Goal: Use online tool/utility: Use online tool/utility

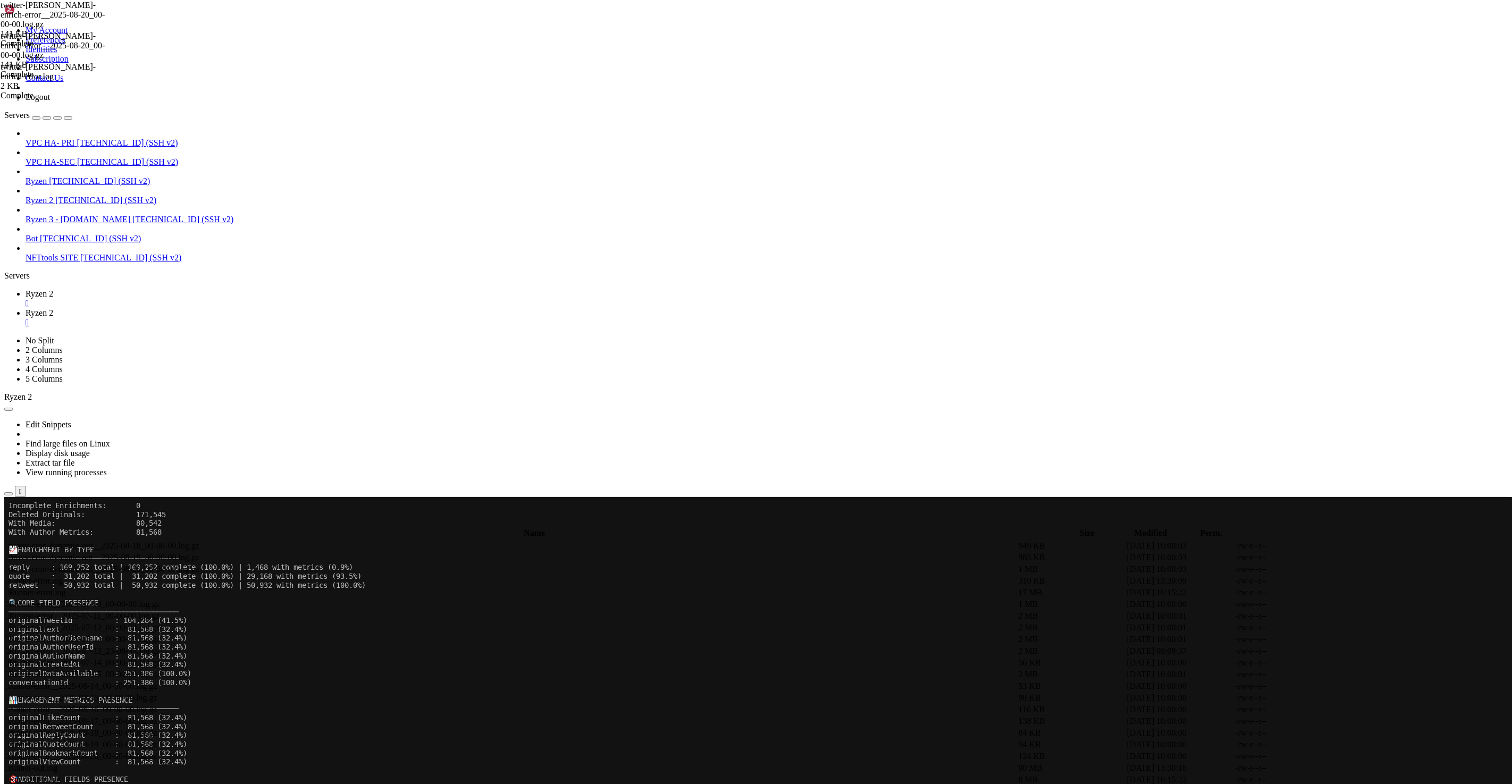
scroll to position [8, 0]
click at [216, 308] on link "Ryzen 2 " at bounding box center [766, 318] width 1482 height 19
click at [53, 289] on span "Ryzen 2" at bounding box center [39, 293] width 28 height 9
click at [369, 715] on x-row "originalLikeCount : 81,568 (32.4%)" at bounding box center [693, 717] width 1368 height 9
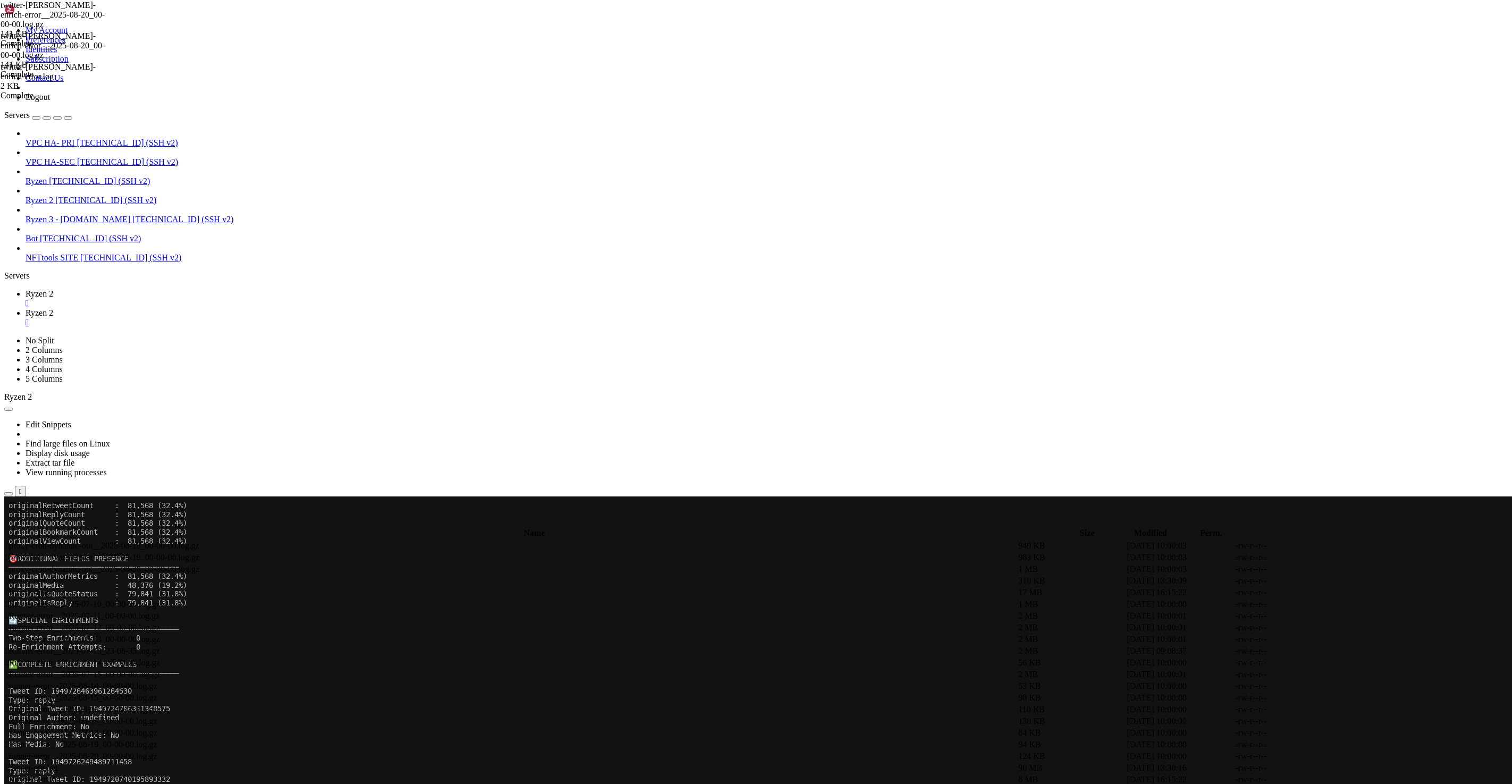
scroll to position [64336, 0]
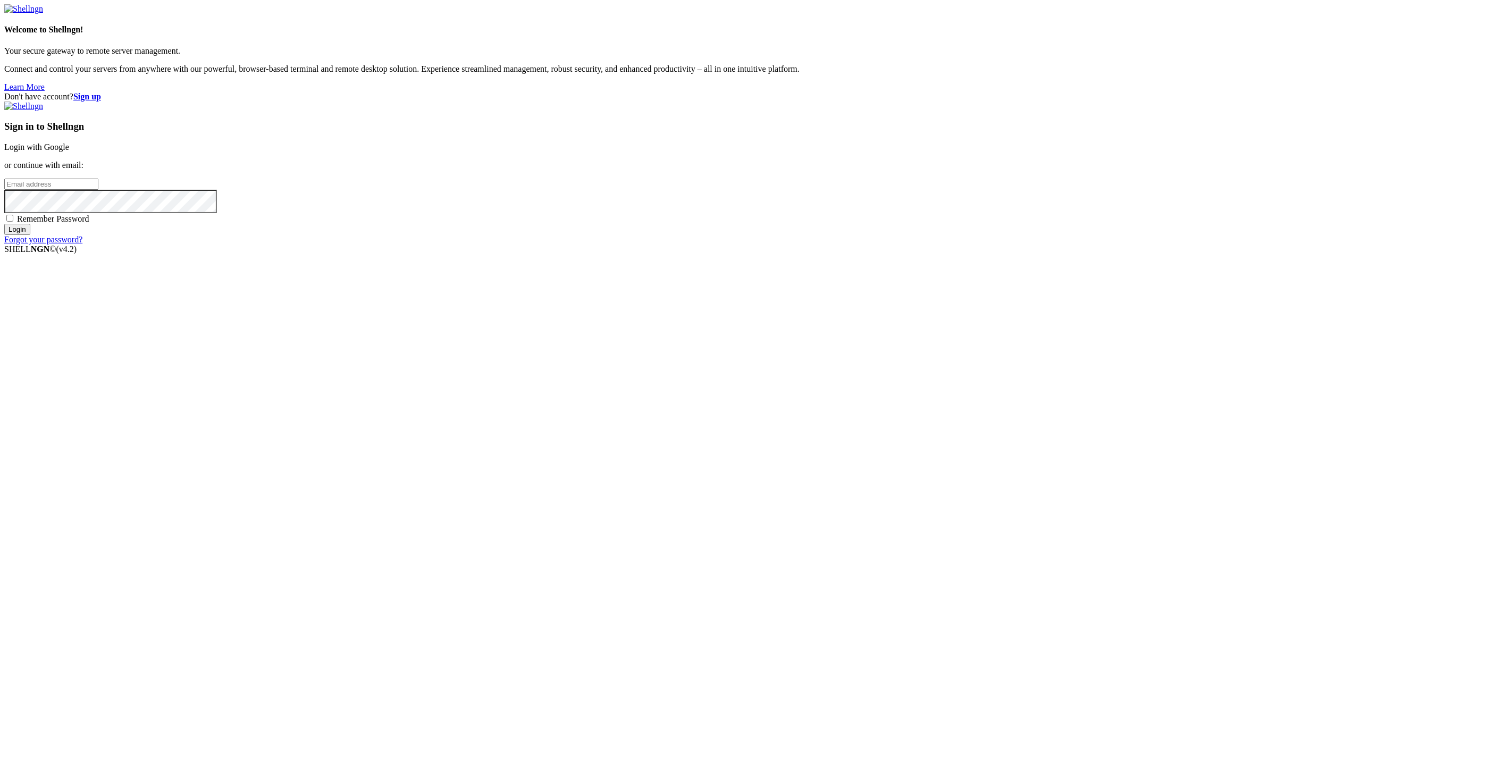
type input "[EMAIL_ADDRESS][DOMAIN_NAME]"
click at [30, 235] on input "Login" at bounding box center [17, 229] width 26 height 11
click at [98, 172] on input "number" at bounding box center [51, 166] width 94 height 11
paste input "943737"
type input "943737"
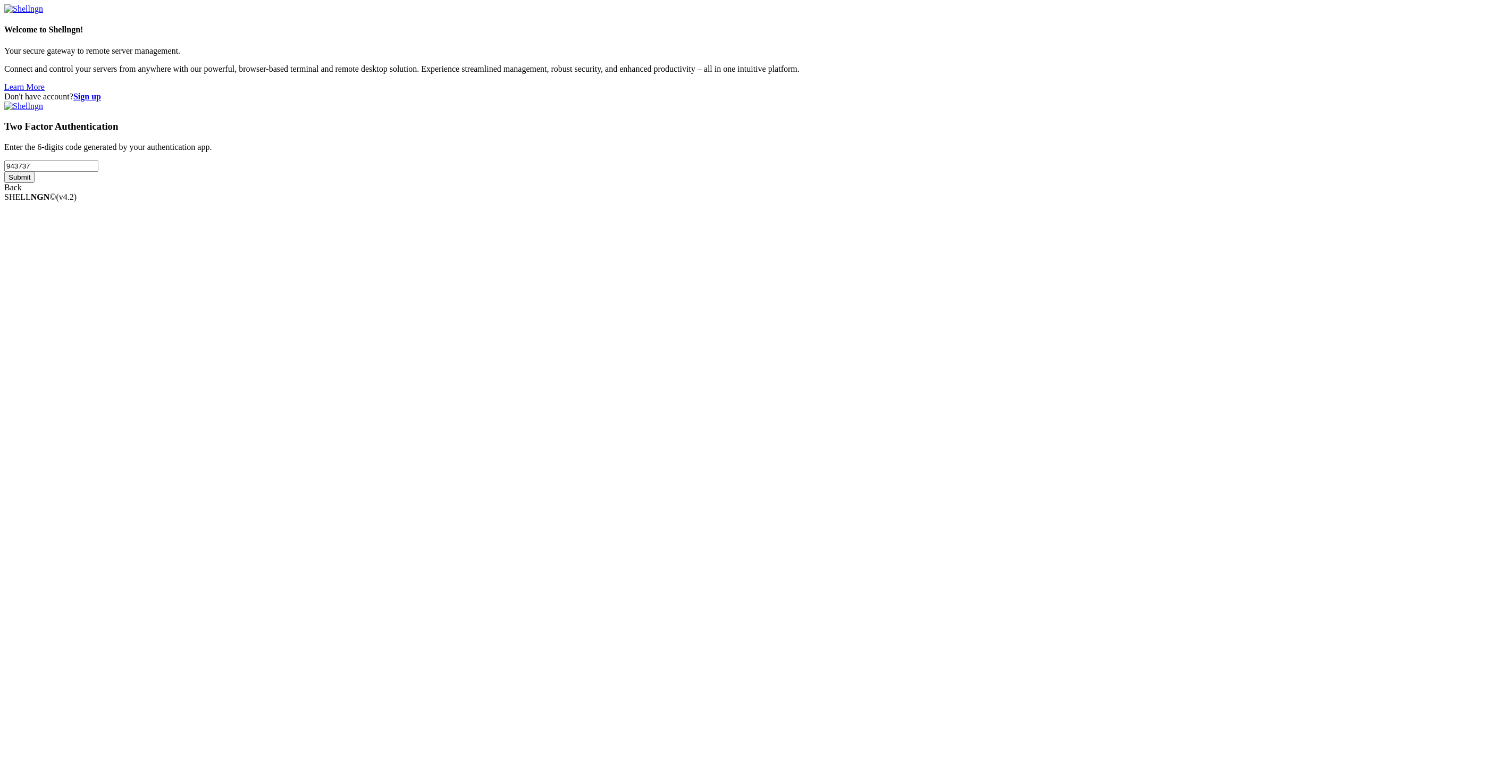
click at [35, 183] on input "Submit" at bounding box center [19, 178] width 30 height 11
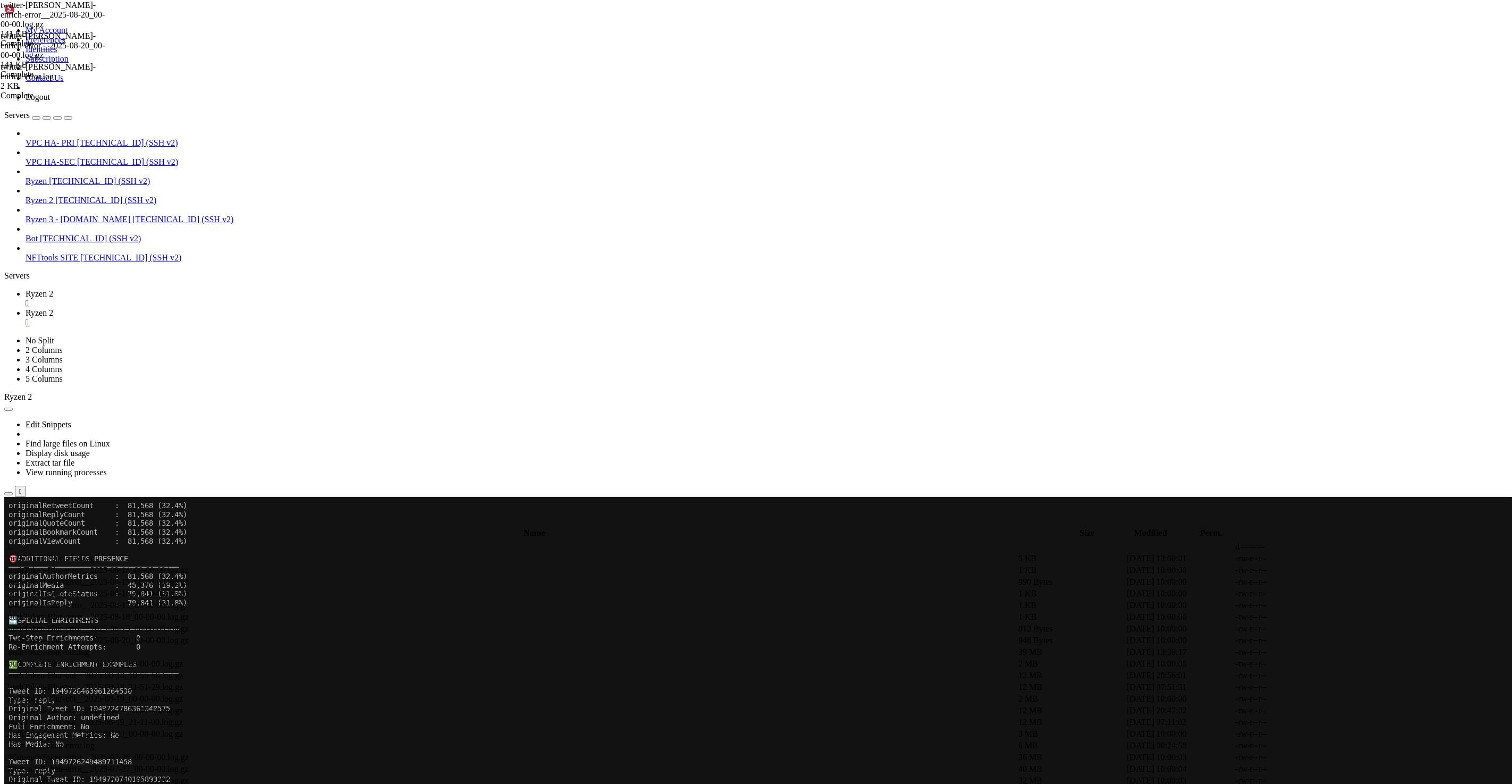
scroll to position [64336, 0]
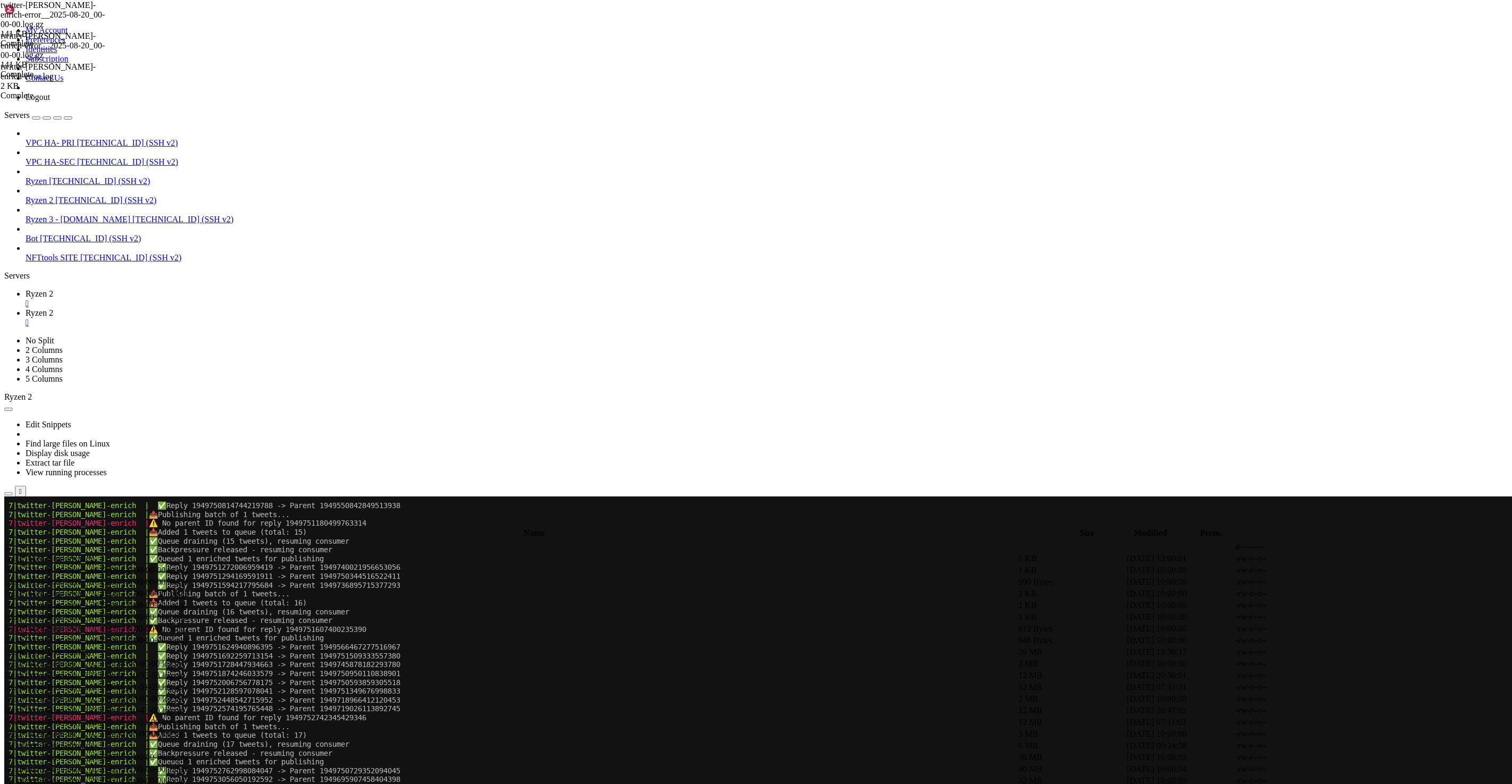
scroll to position [81880, 0]
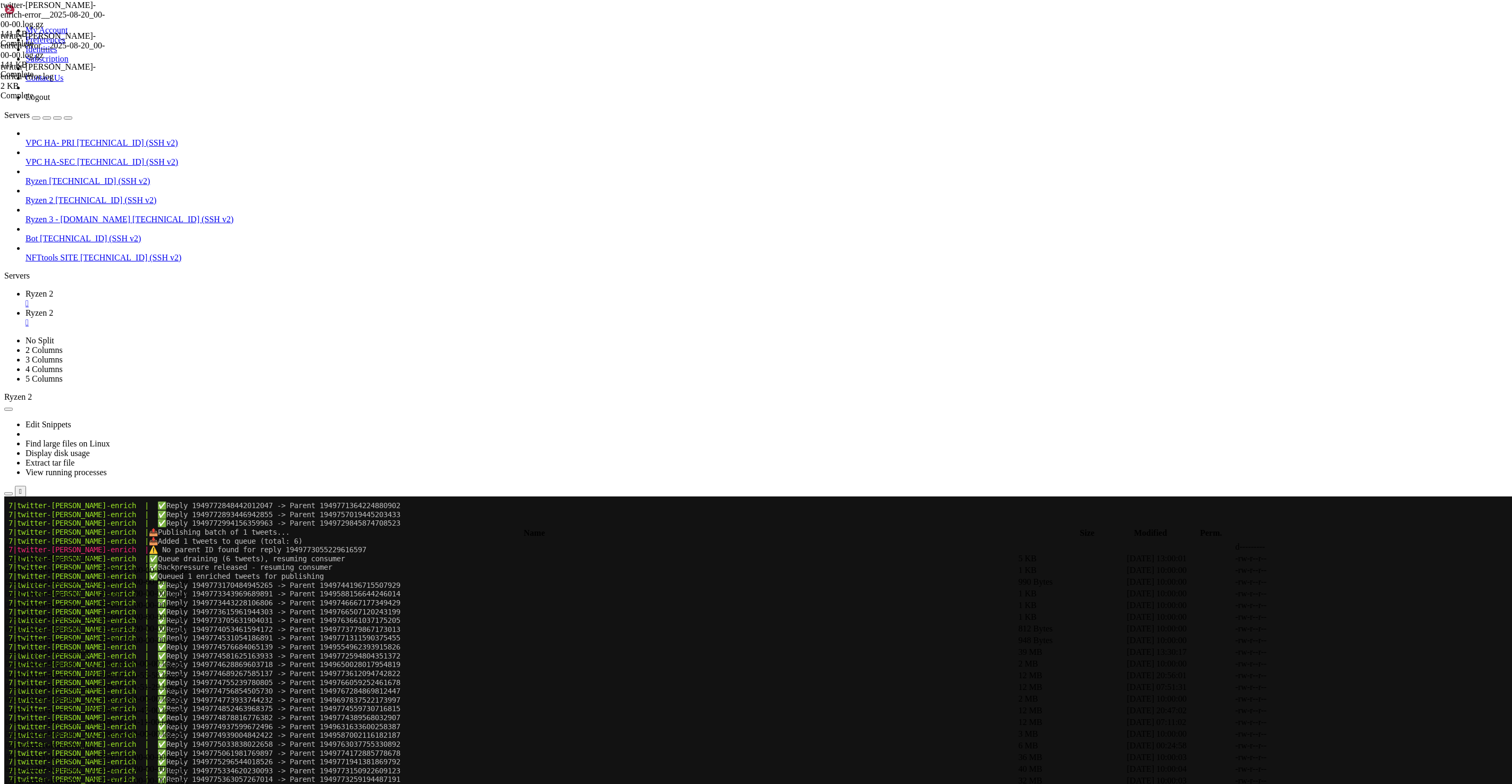
scroll to position [81395, 0]
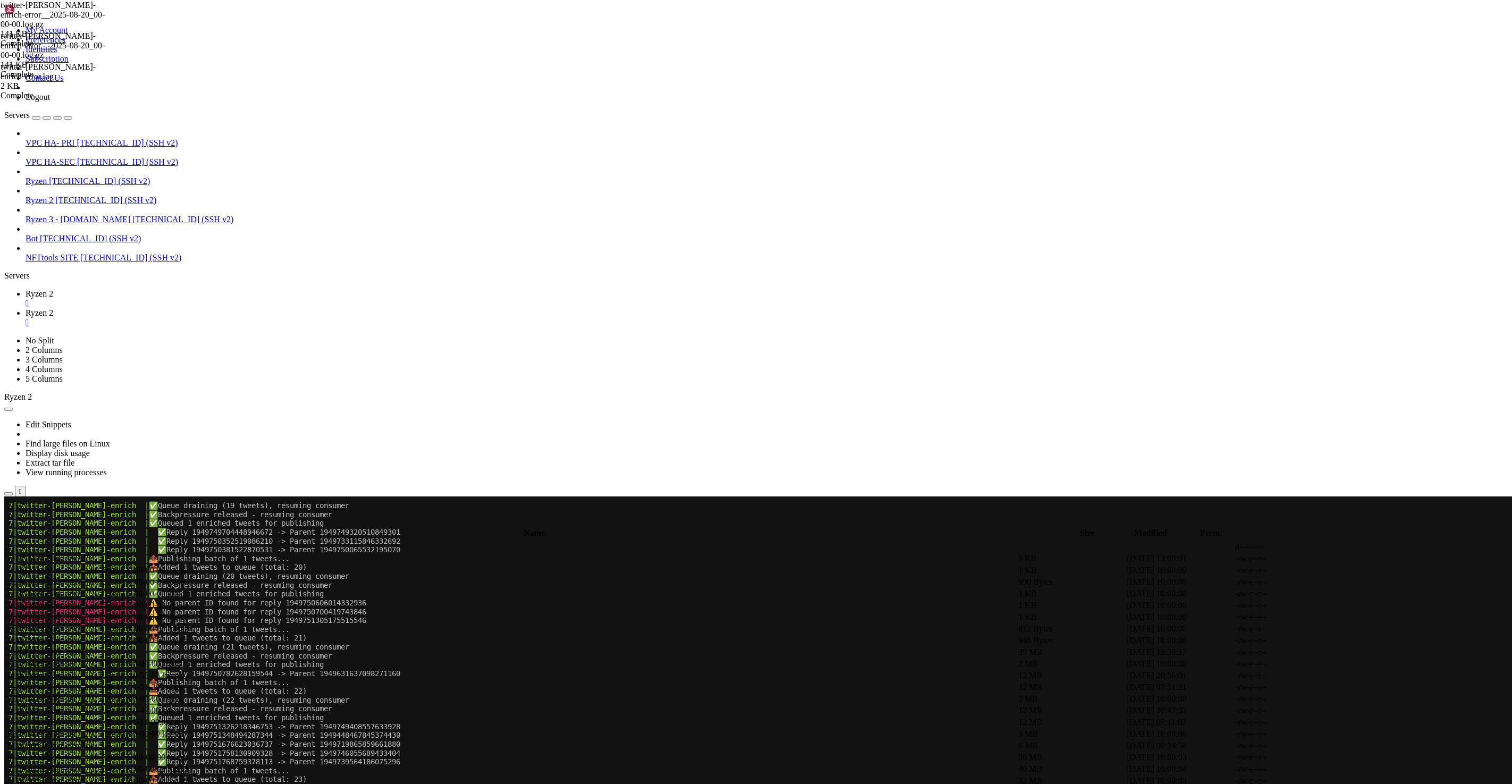
scroll to position [87000, 0]
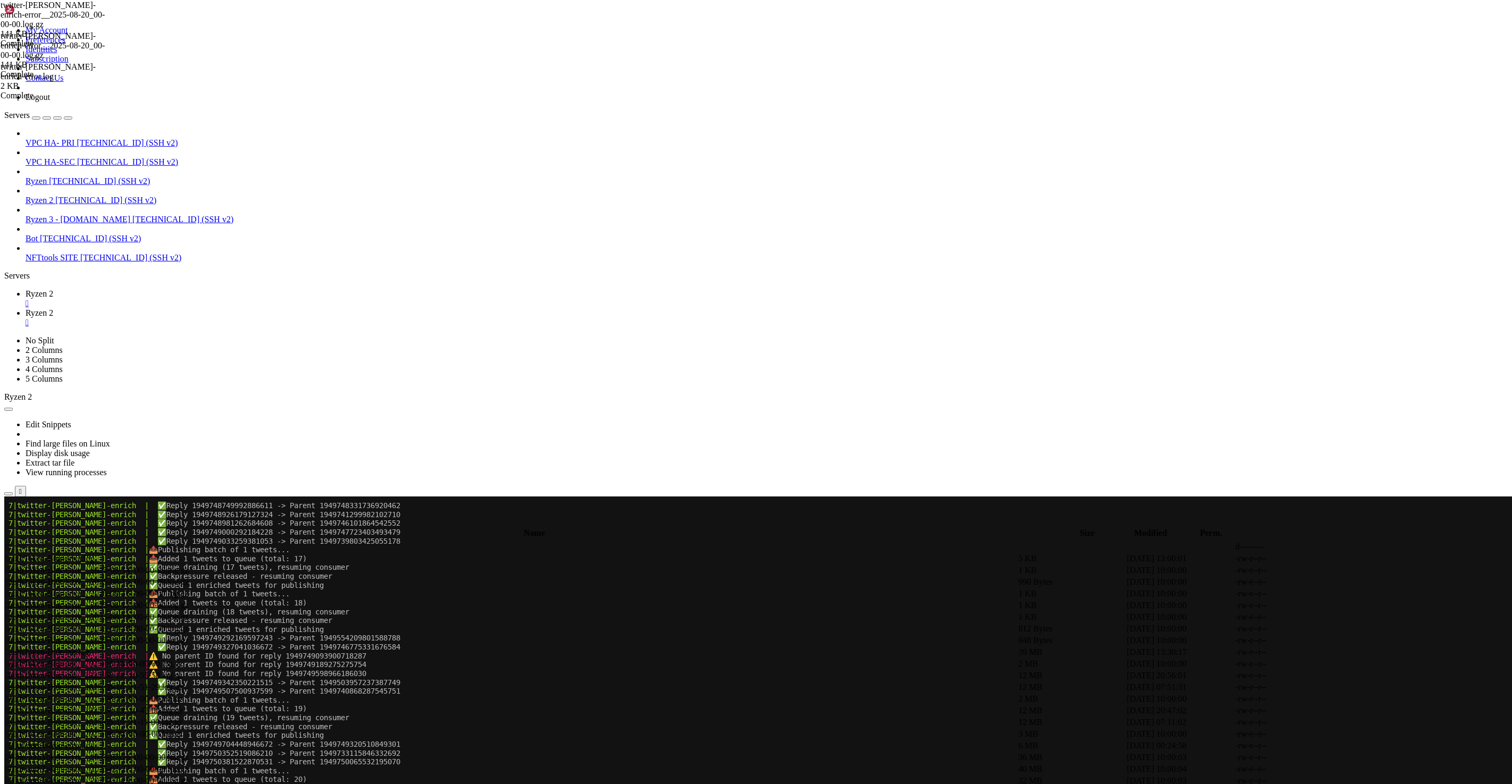
copy span "1949751855560442101"
click at [300, 657] on span "⚠️ No parent ID found for reply 1949749093900718287" at bounding box center [258, 655] width 217 height 9
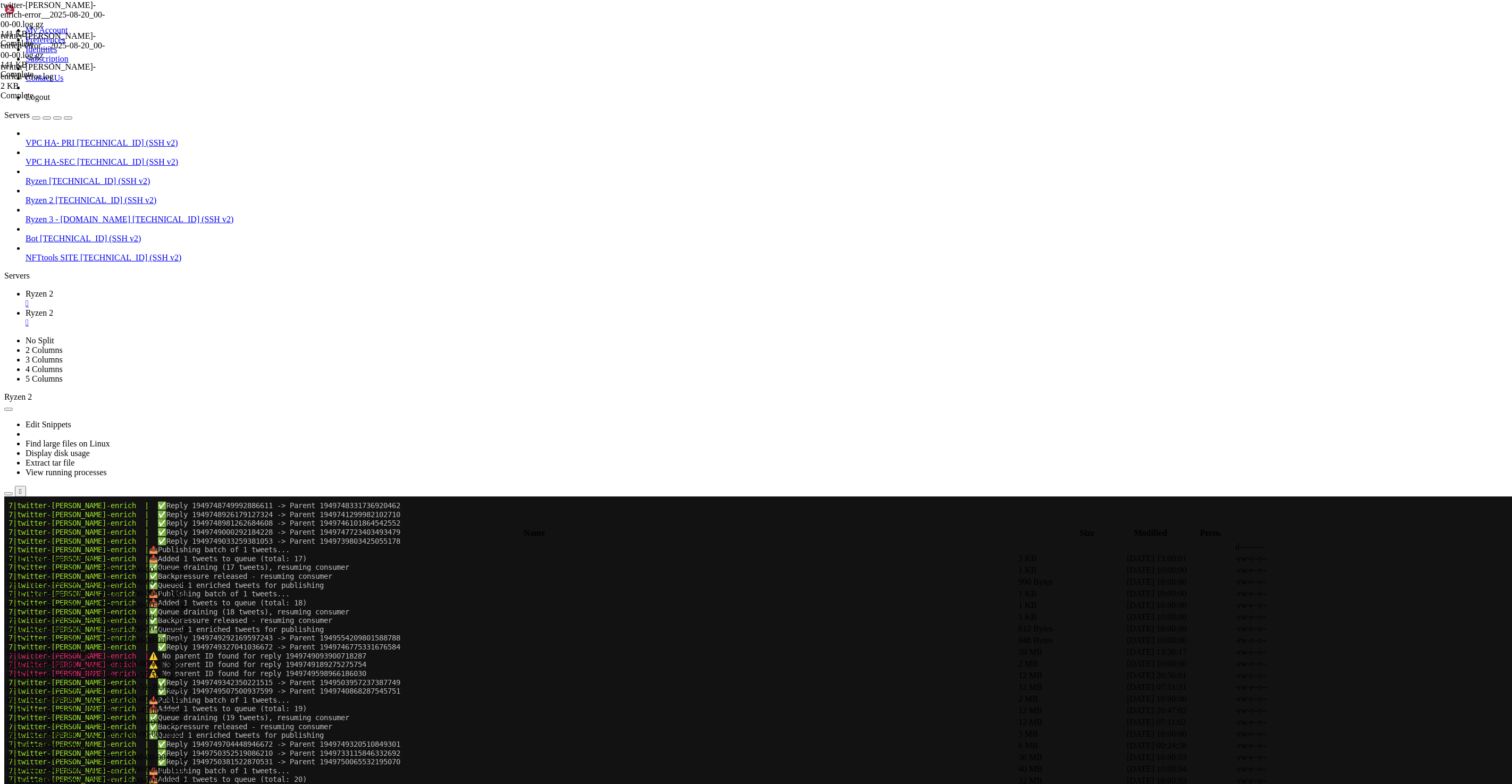
copy span "1949749093900718287"
click at [316, 656] on span "⚠️ No parent ID found for reply 1949749093900718287" at bounding box center [258, 655] width 217 height 9
copy span "1949749093900718287"
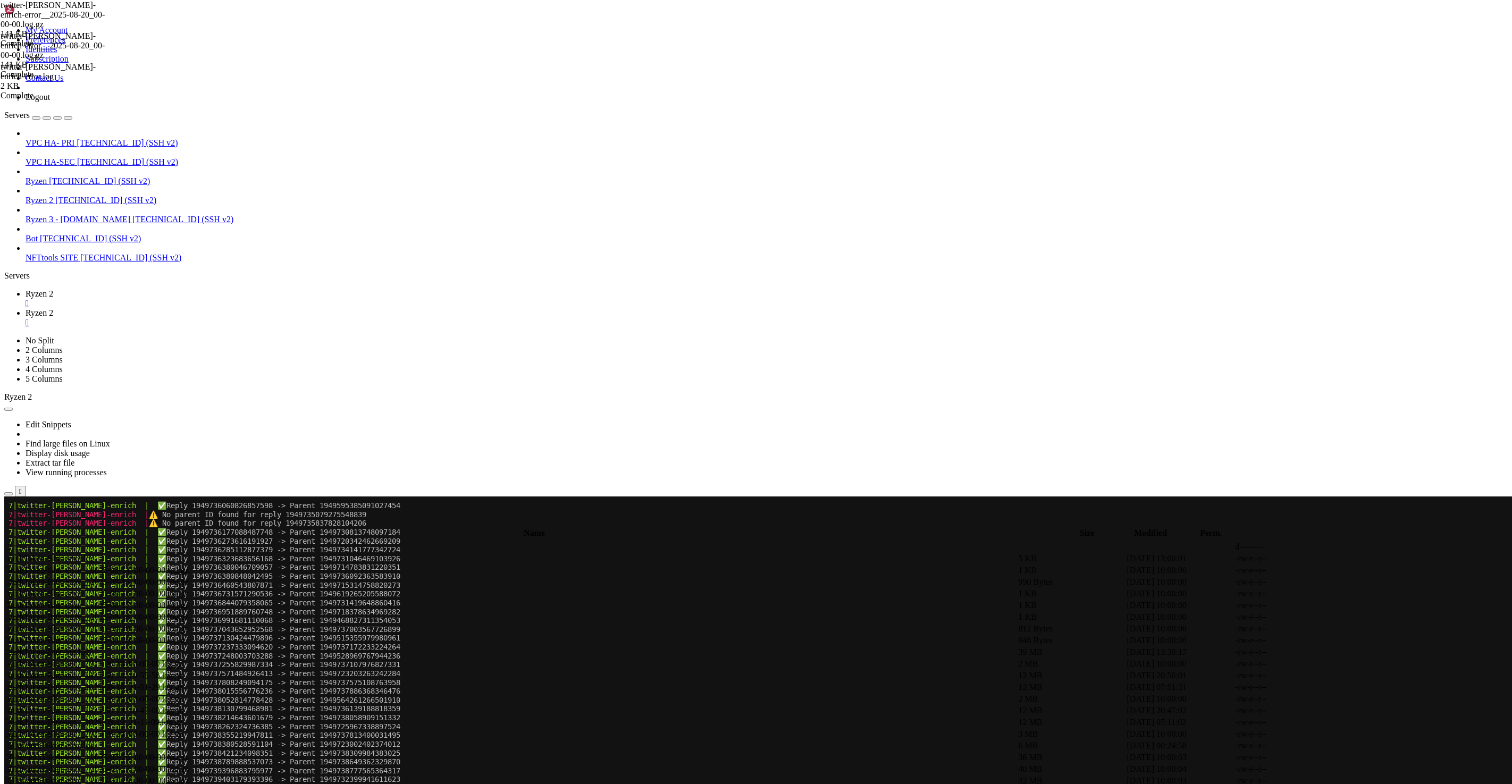
scroll to position [84861, 0]
copy x-row "1949731549831975364"
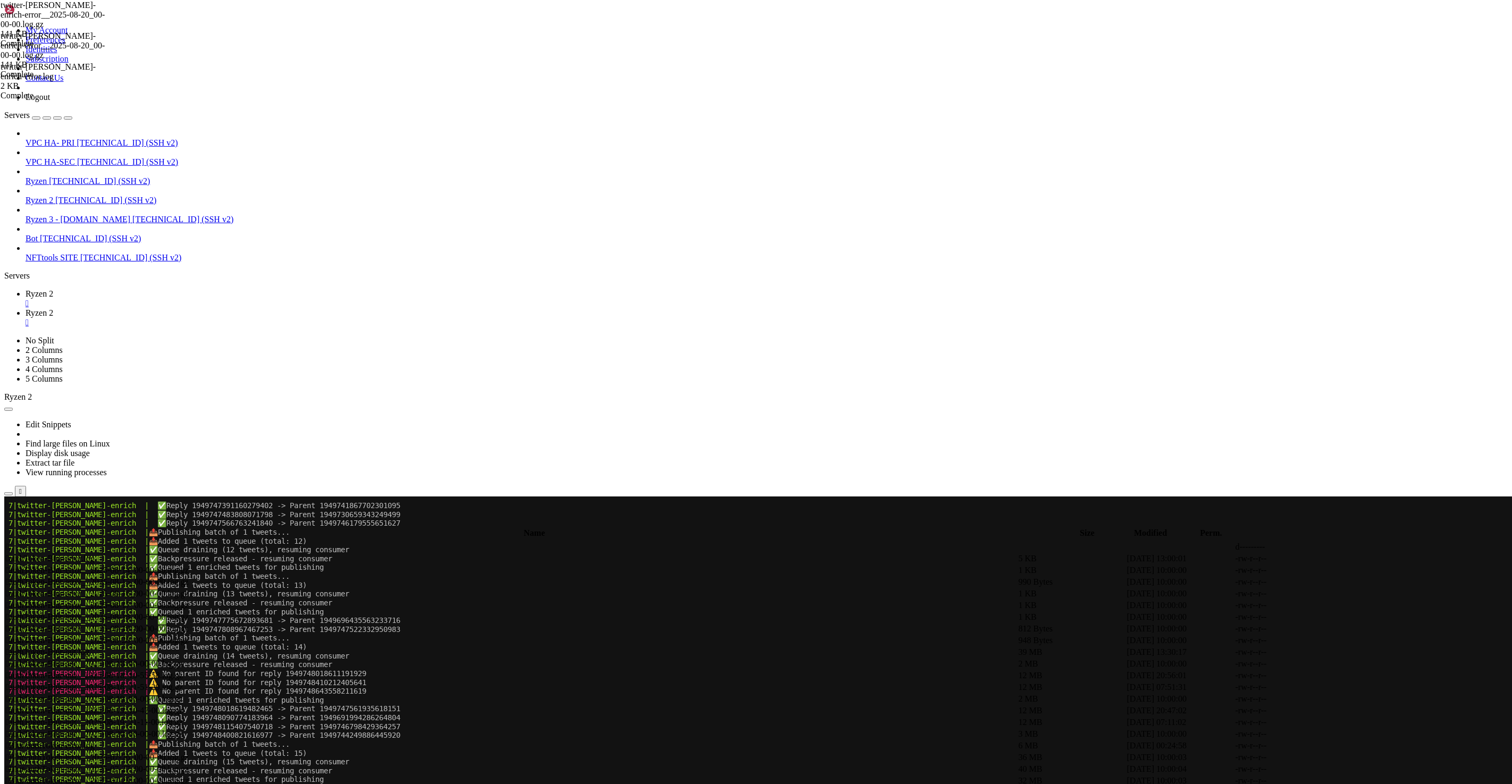
scroll to position [86235, 0]
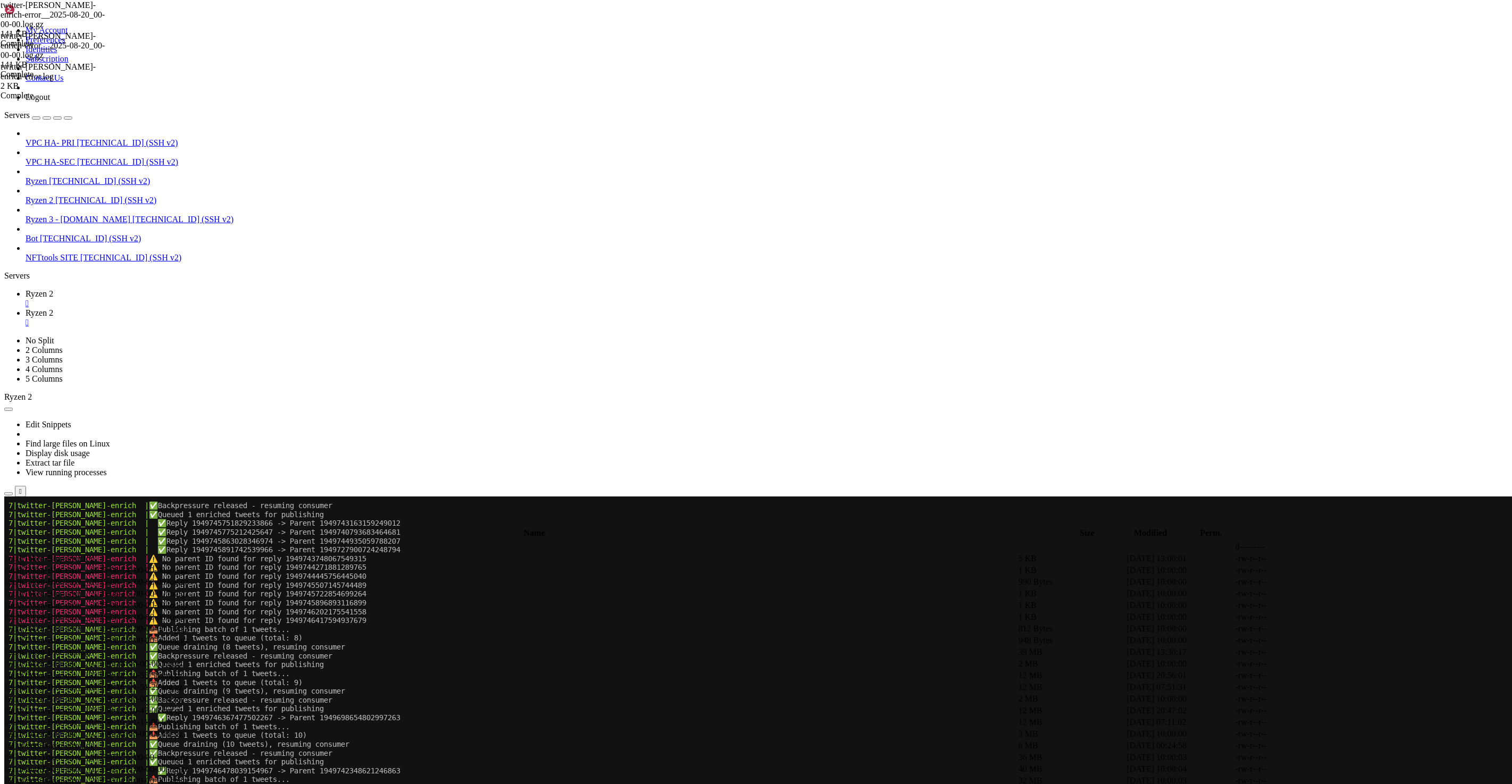
click at [320, 612] on span "⚠️ No parent ID found for reply 1949746202175541558" at bounding box center [258, 611] width 217 height 9
copy span "1949746202175541558"
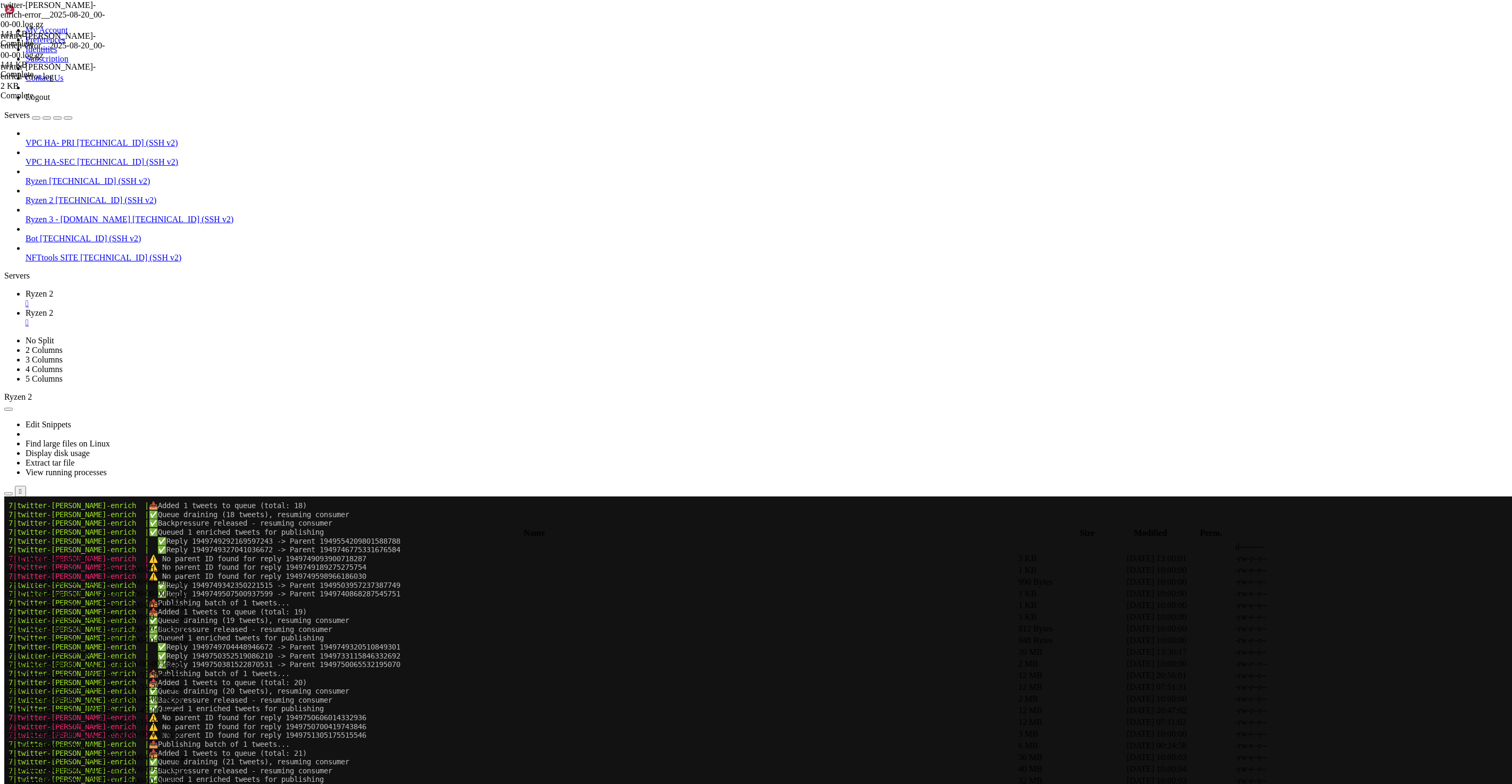
scroll to position [87210, 0]
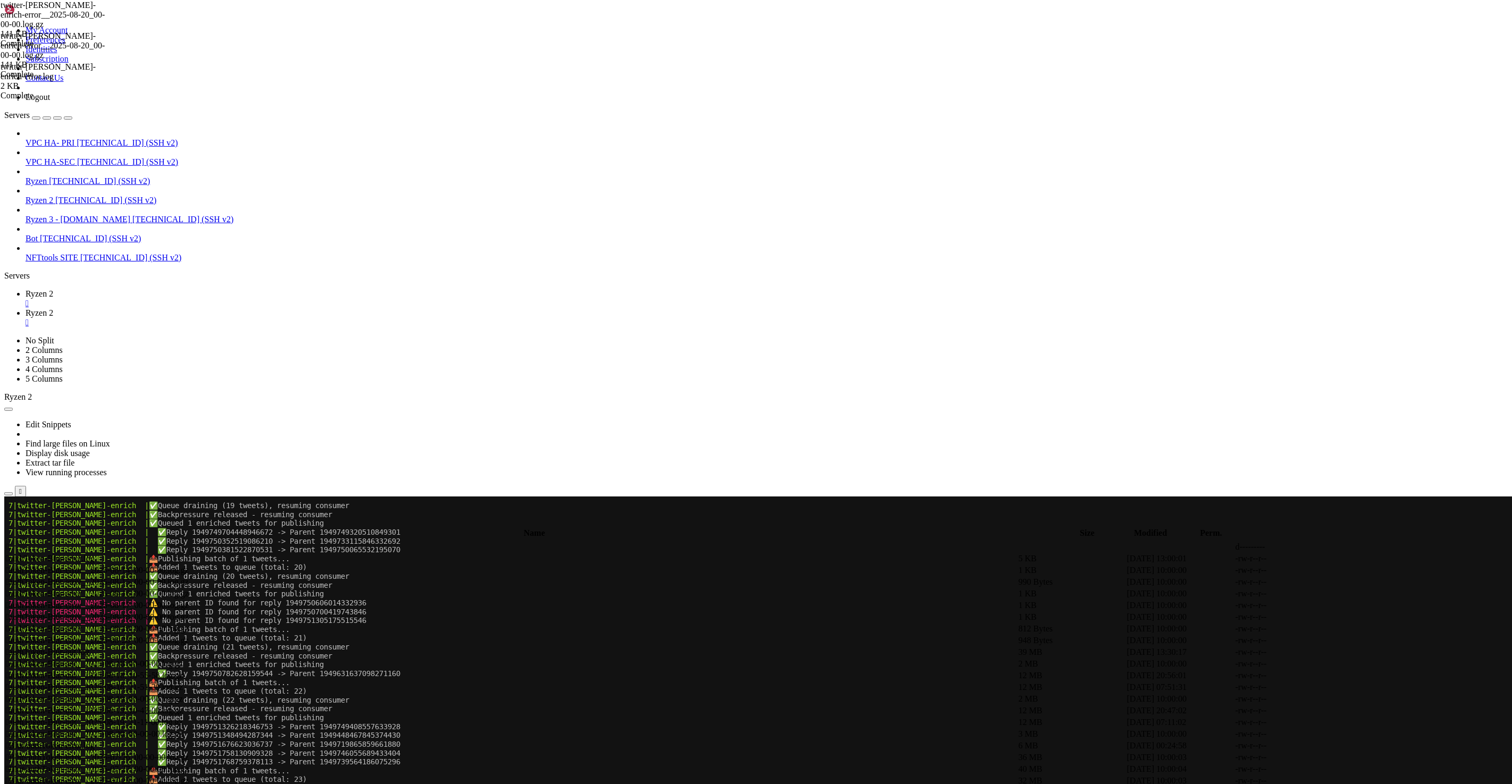
drag, startPoint x: 439, startPoint y: 966, endPoint x: 6, endPoint y: 558, distance: 594.9
copy div "8|loremip-dolor-sitame | ⚠️ Co adipis EL seddo eiu tempo 2892711985827077072 5|…"
drag, startPoint x: 417, startPoint y: 928, endPoint x: 11, endPoint y: 568, distance: 542.6
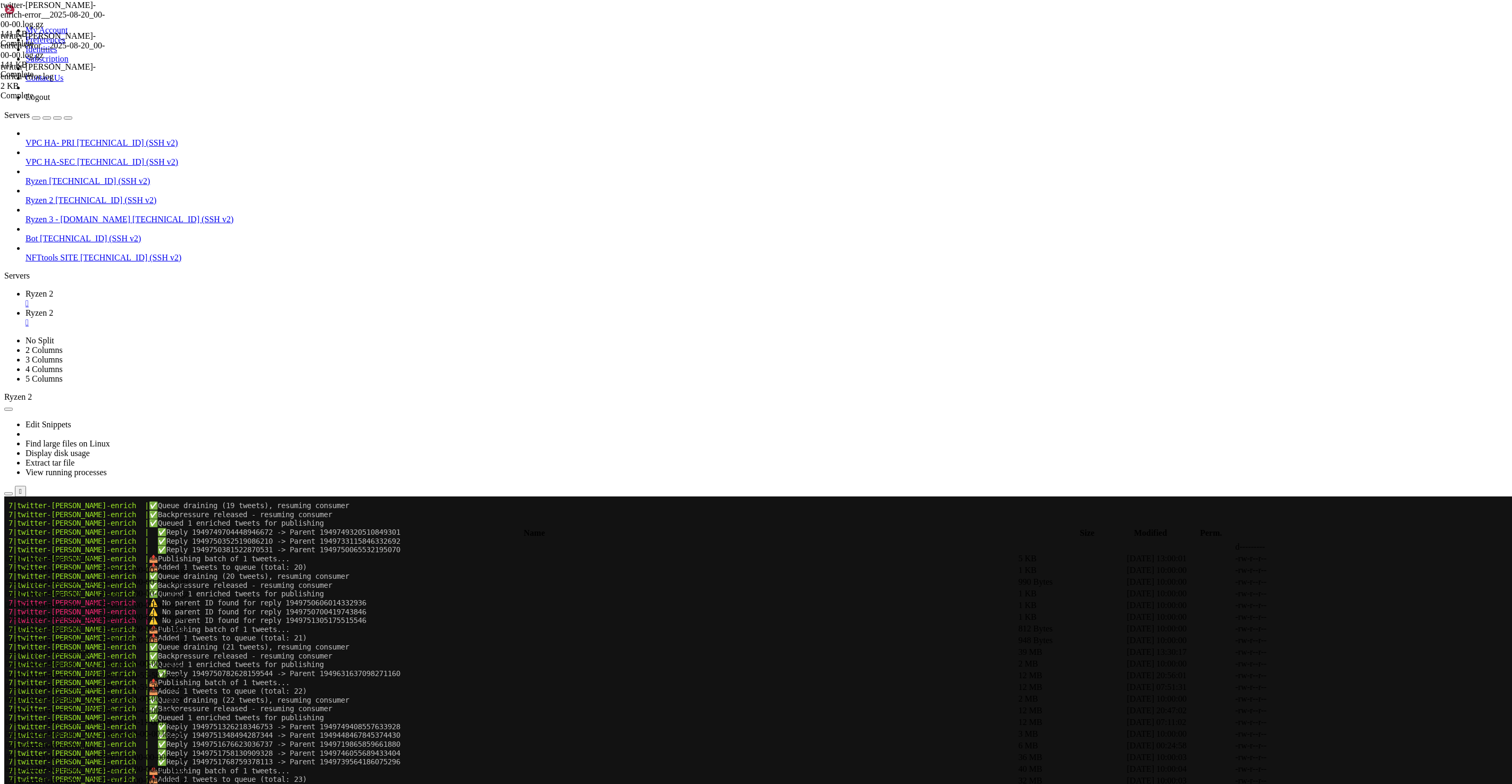
copy div "|loremip-dolor-sitame | 📥 Conse 5 adipis el seddo (eiusm: 80) 1|tempori-utlab-e…"
click at [565, 734] on x-row "7|twitter-[PERSON_NAME]-enrich | ✅ Reply 1949751348494287344 -> Parent 19494484…" at bounding box center [693, 734] width 1368 height 9
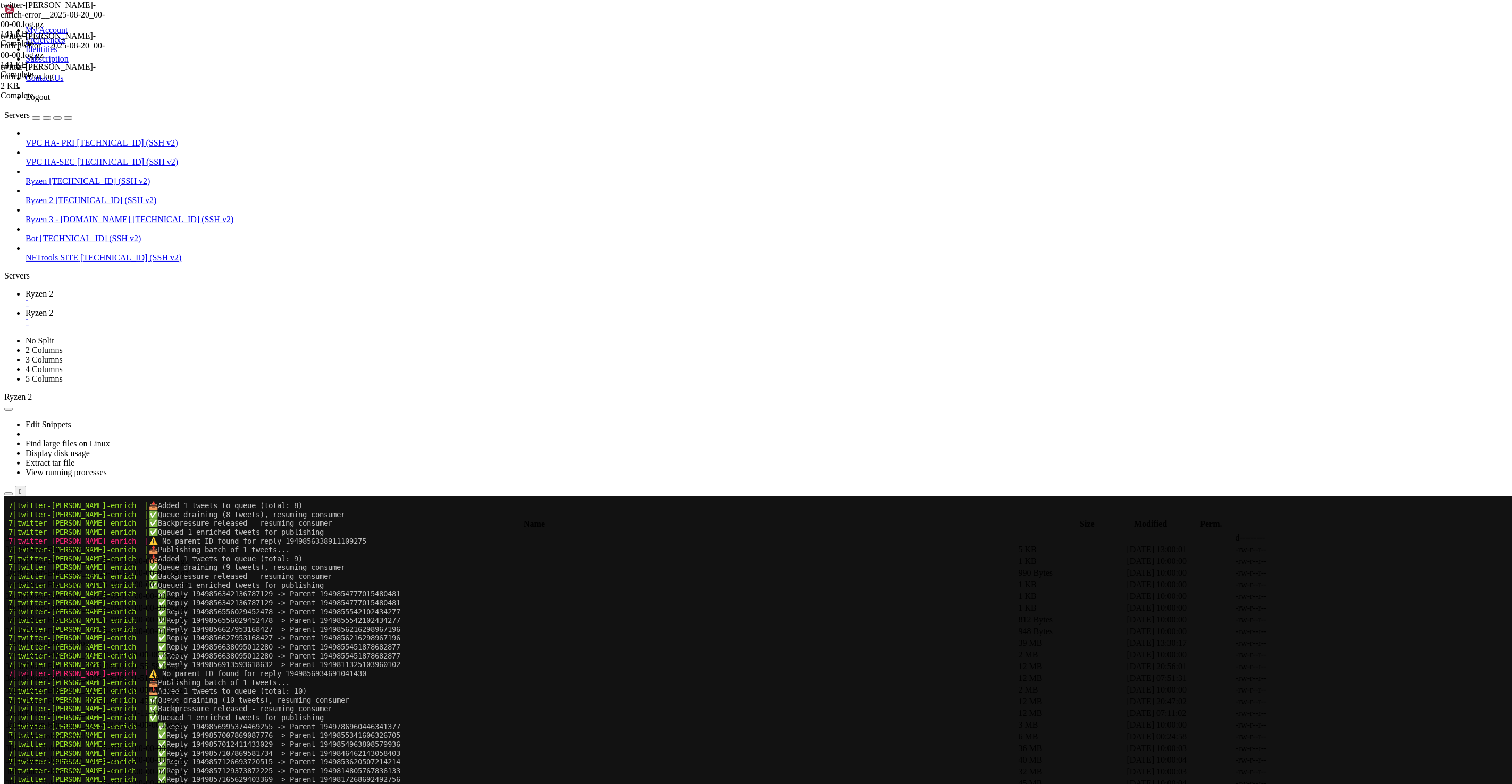
scroll to position [116814, 0]
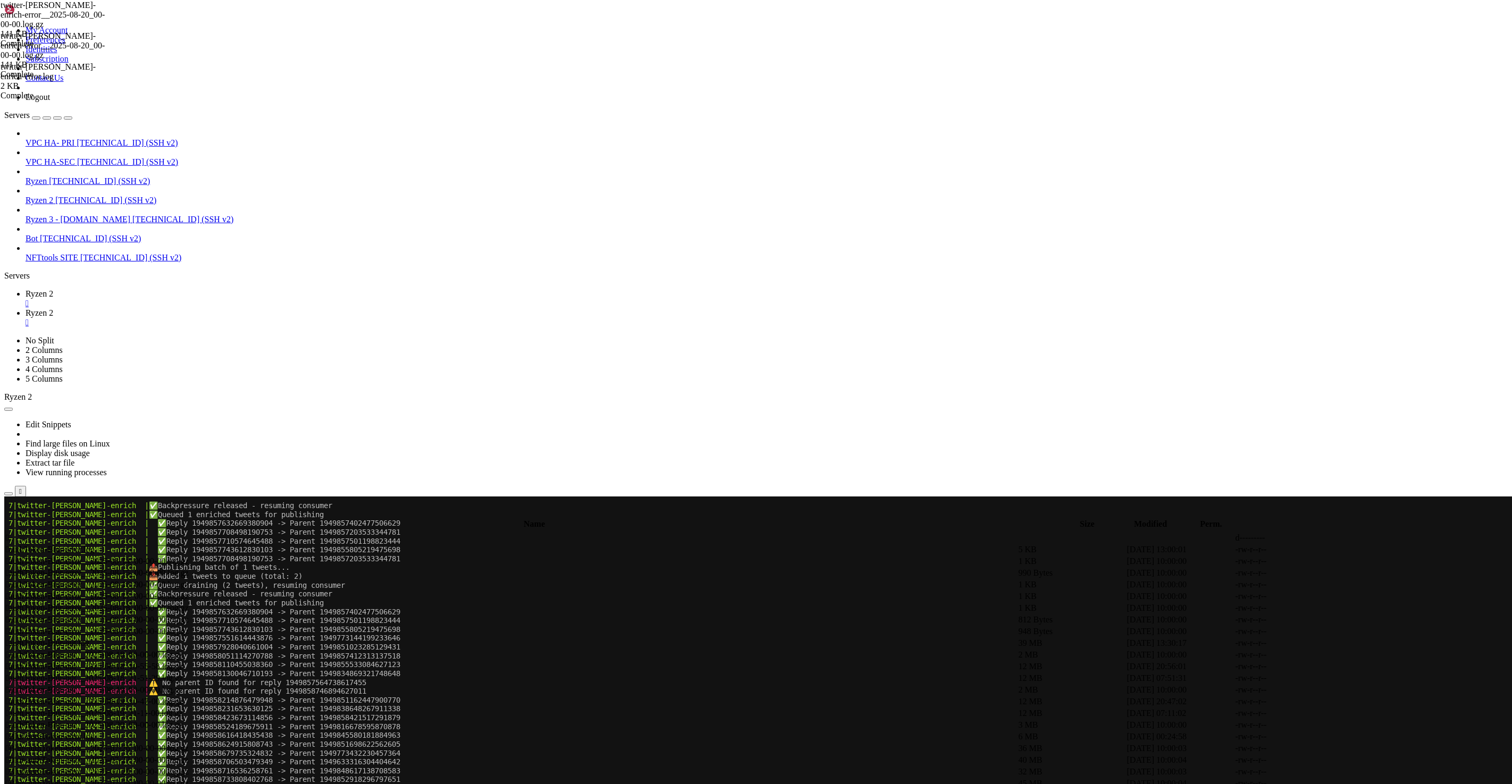
drag, startPoint x: 1378, startPoint y: 1139, endPoint x: 1500, endPoint y: 1275, distance: 182.7
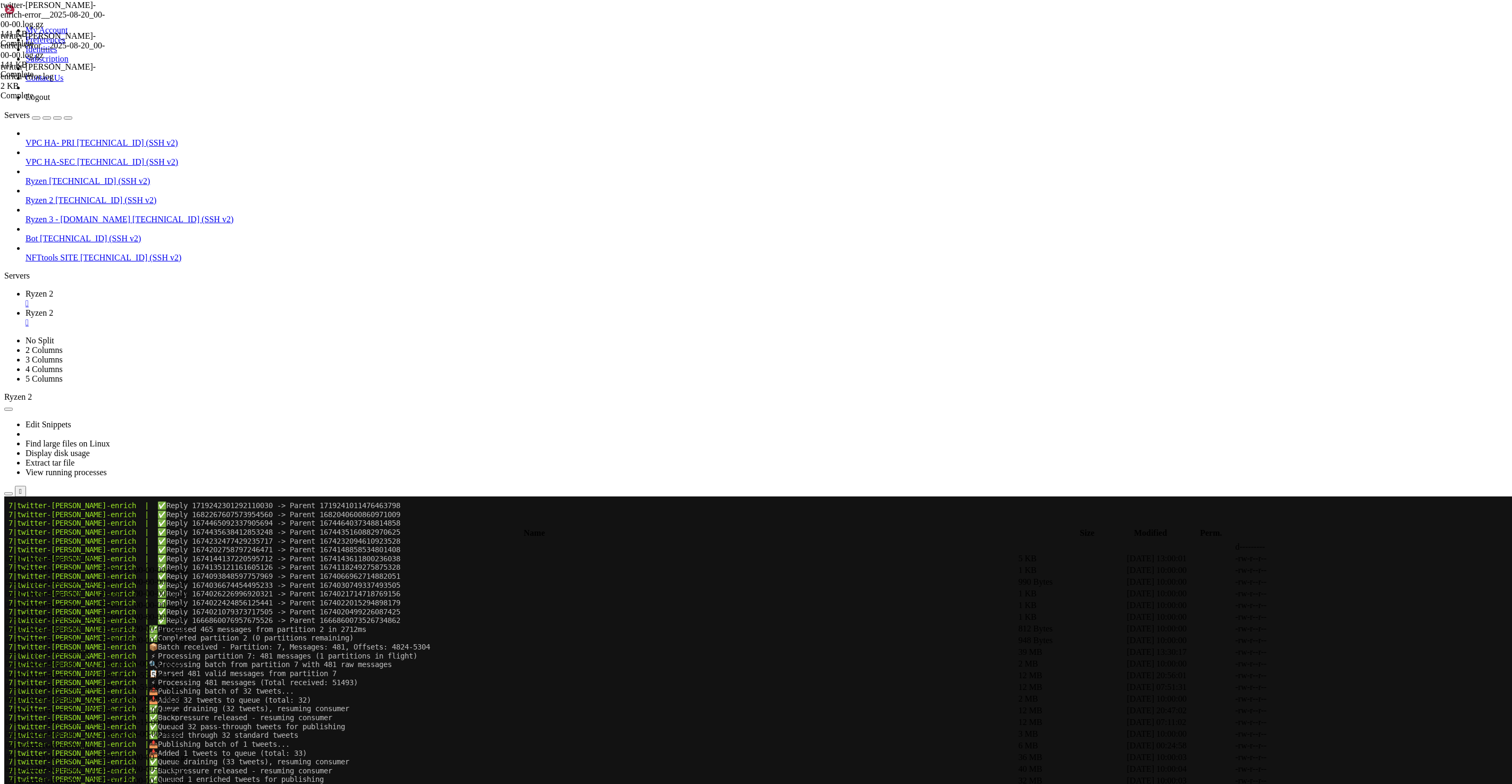
scroll to position [419876, 0]
copy span "1860797920284729728"
drag, startPoint x: 308, startPoint y: 1009, endPoint x: 9, endPoint y: 888, distance: 322.6
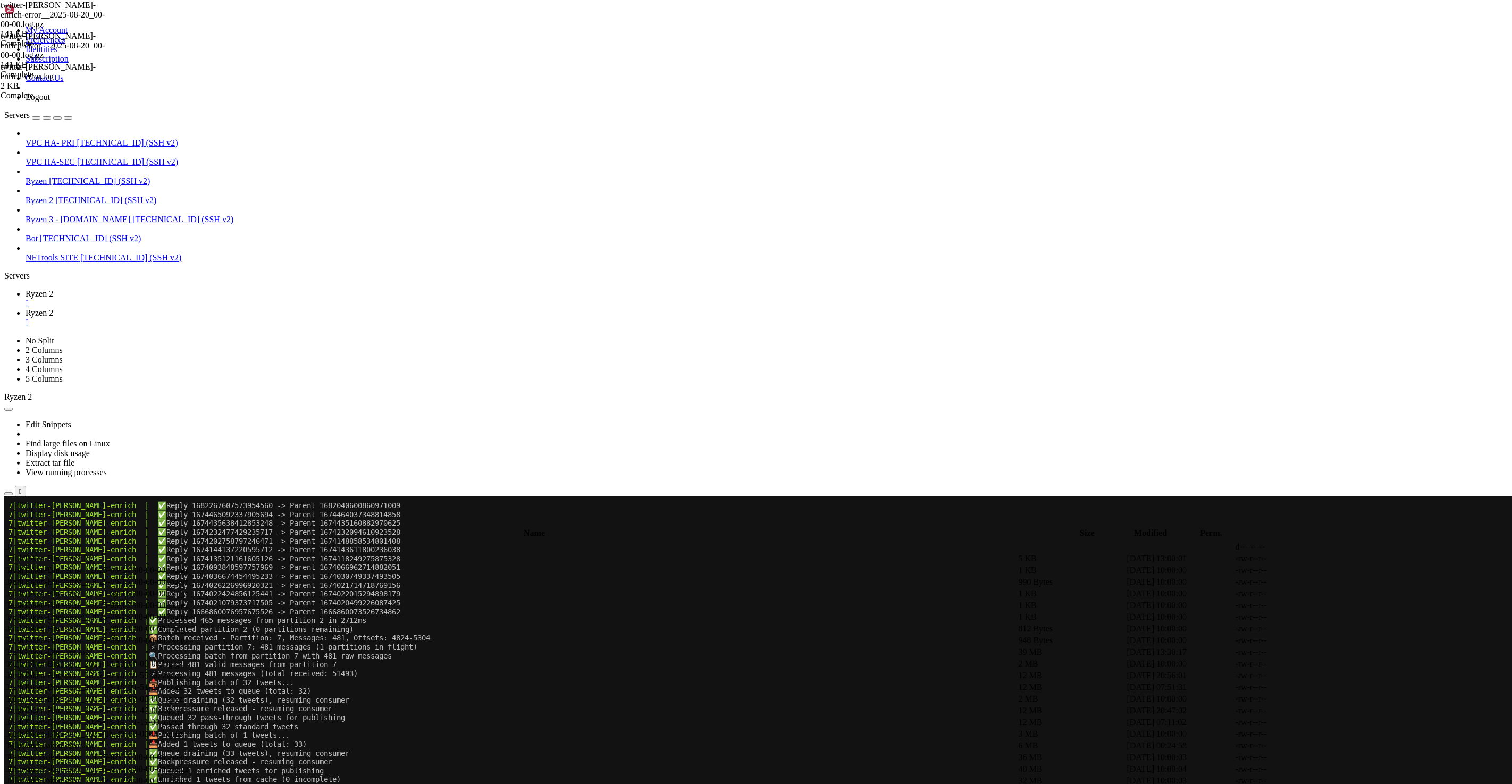
copy div "3|loremip- | ⚠️ Do sitame CO adipi eli seddo 4113666009485023680 2|eiusmod- | ⚠…"
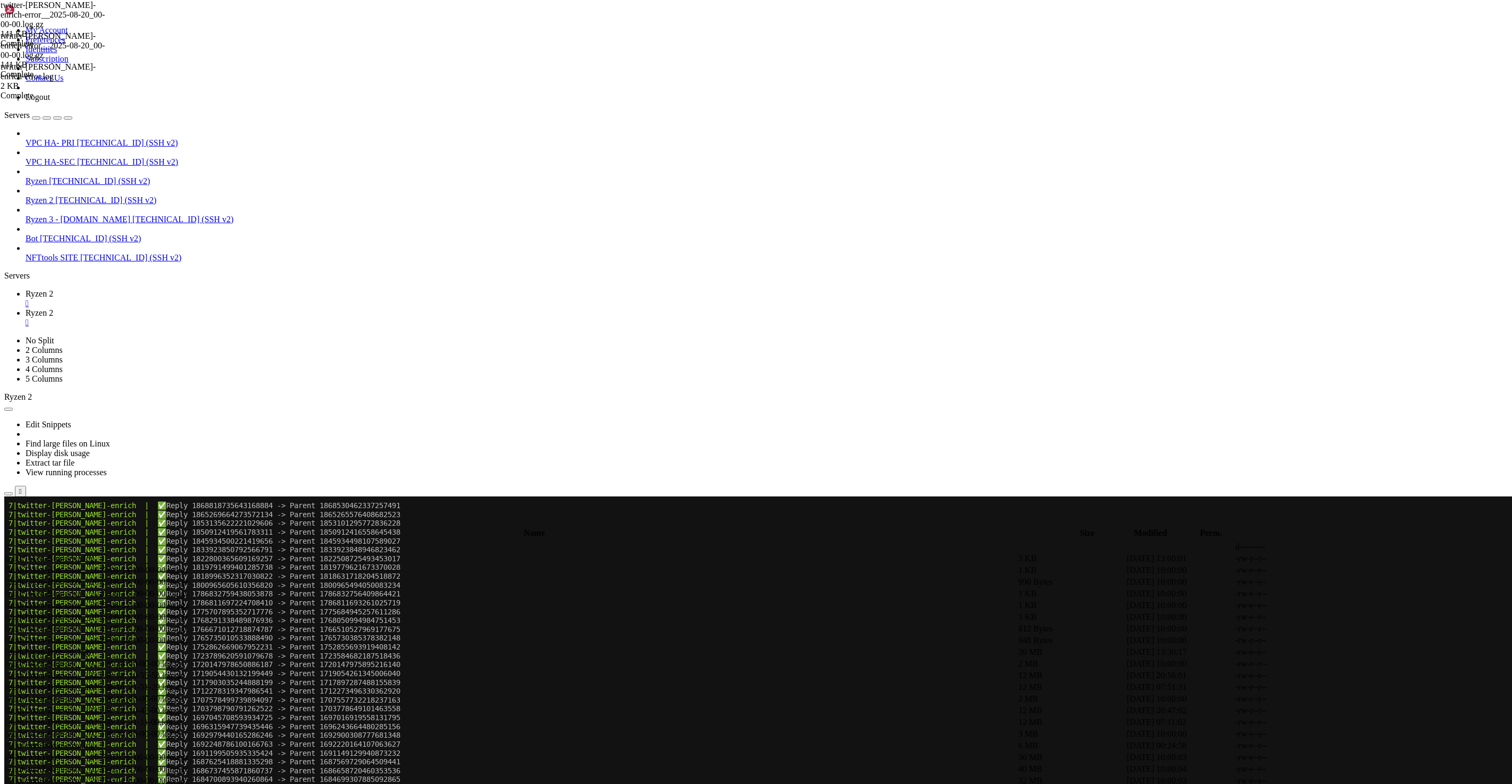
drag, startPoint x: 7, startPoint y: 658, endPoint x: 44, endPoint y: 1230, distance: 573.2
click html "Page up 7|twitter-[PERSON_NAME]-enrich | ✅ Reply 1874543381239812583 -> Parent …"
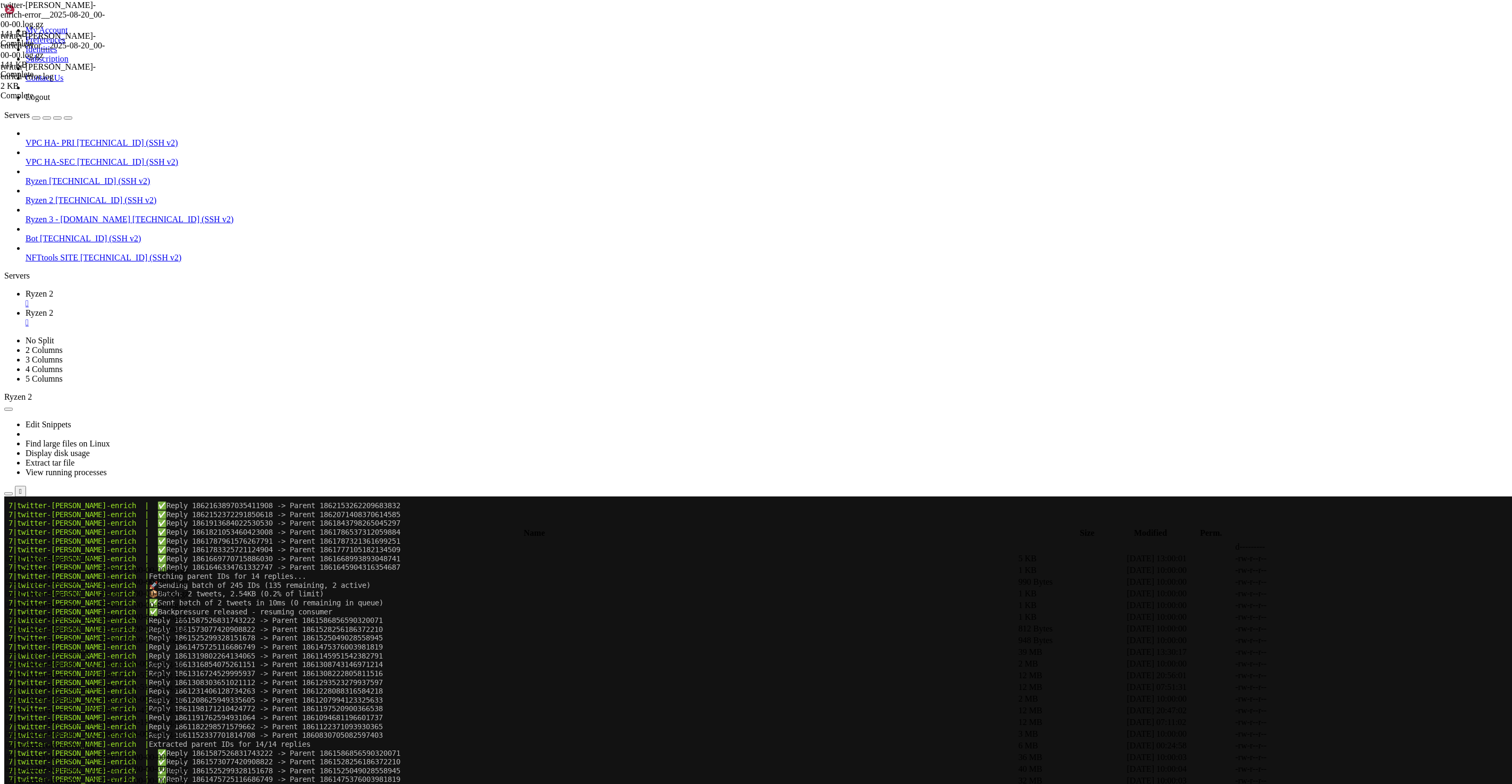
scroll to position [472881, 0]
drag, startPoint x: 329, startPoint y: 1186, endPoint x: 216, endPoint y: 675, distance: 523.3
click at [273, 738] on x-row "7|twitter-[PERSON_NAME]-enrich | Reply 1861152337701814708 -> Parent 1860830705…" at bounding box center [693, 734] width 1368 height 9
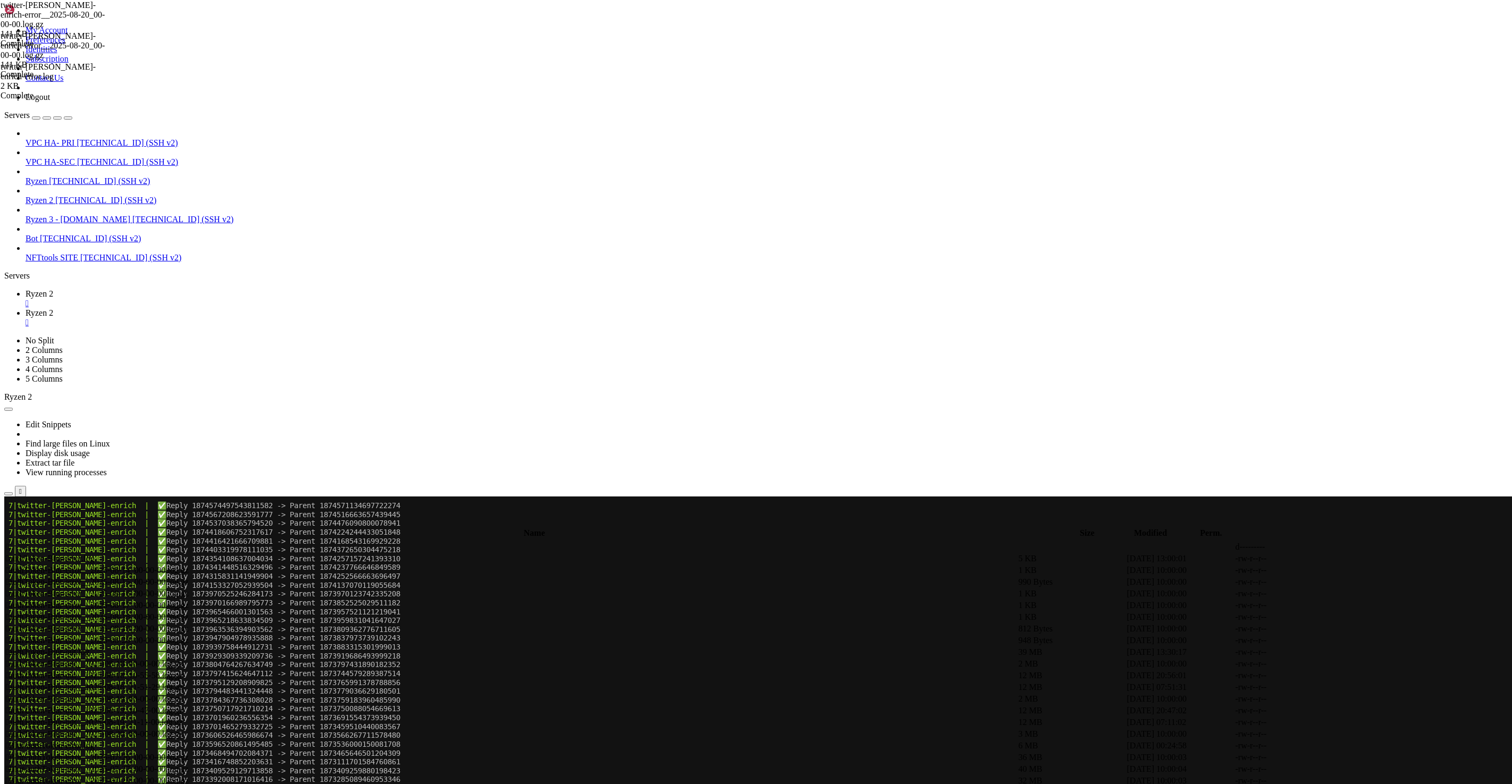
scroll to position [467260, 0]
drag, startPoint x: 285, startPoint y: 1131, endPoint x: 10, endPoint y: 908, distance: 354.1
copy div "3|loremip-dolor-sitame | ✅ Conse 1105986228093918626 -> Adipis 9971506612149132…"
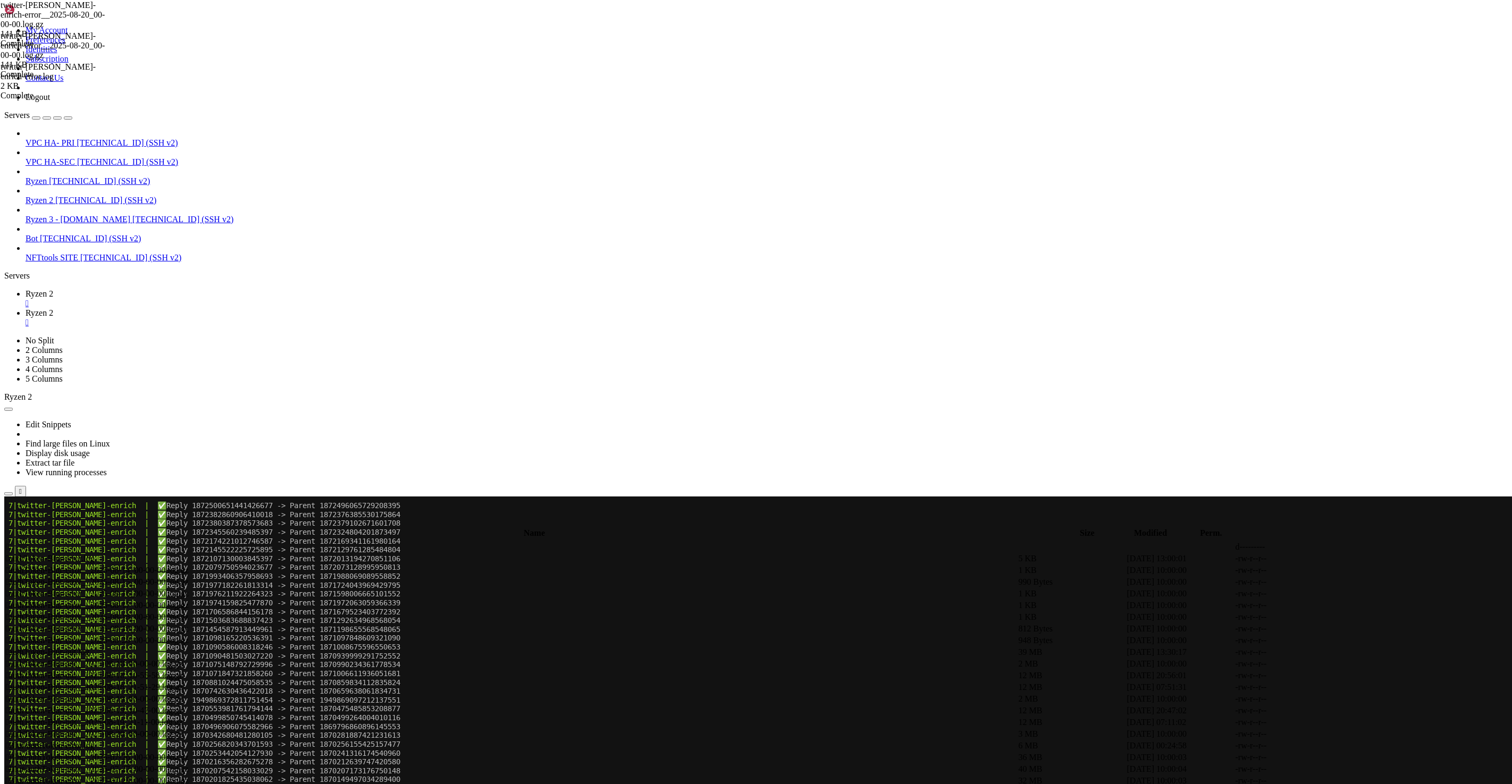
drag, startPoint x: 264, startPoint y: 867, endPoint x: 365, endPoint y: 900, distance: 106.3
click at [480, 778] on x-row "7|twitter-[PERSON_NAME]-enrich | ✅ Reply 1870201825435038062 -> Parent 18701494…" at bounding box center [693, 778] width 1368 height 9
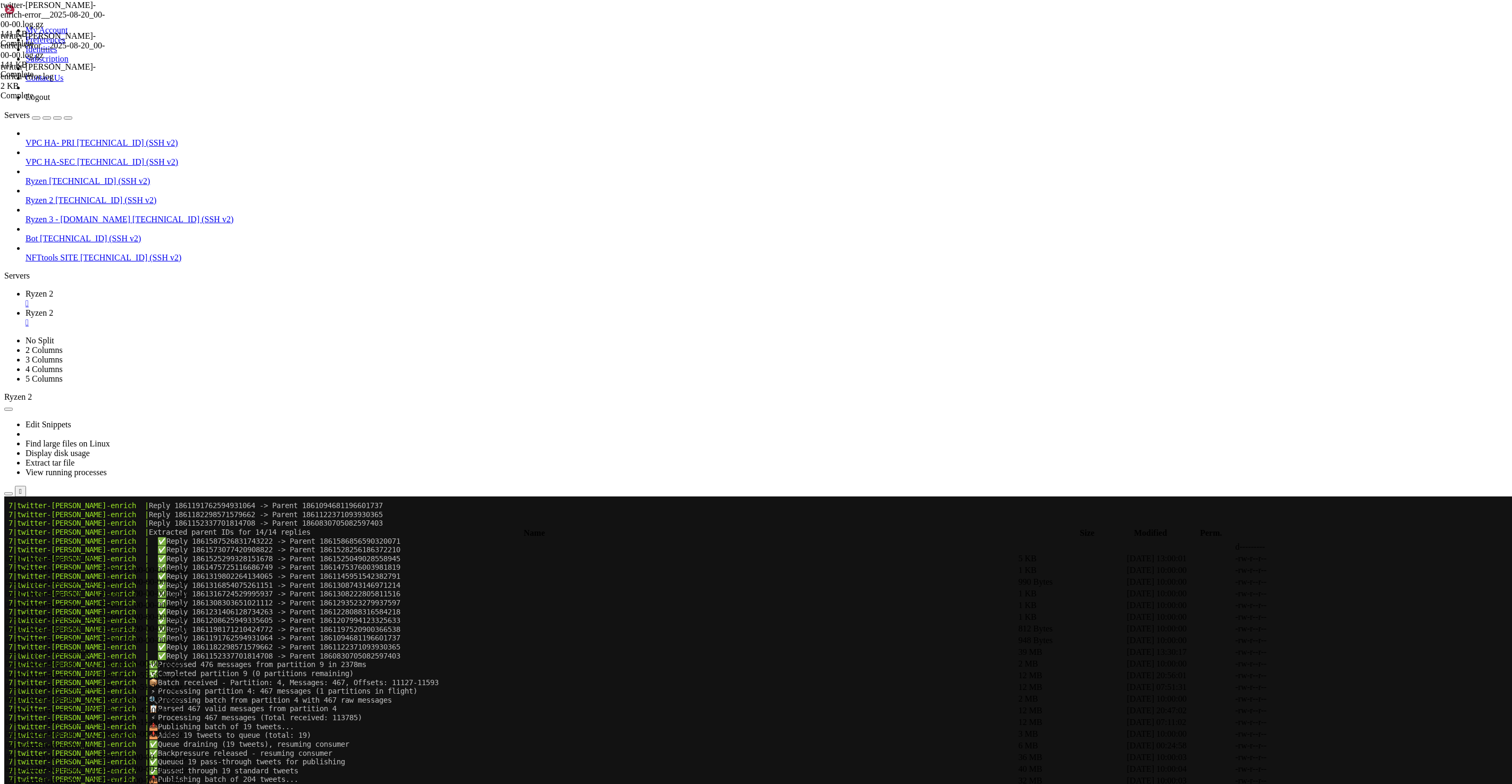
scroll to position [473253, 0]
